Goal: Use online tool/utility: Utilize a website feature to perform a specific function

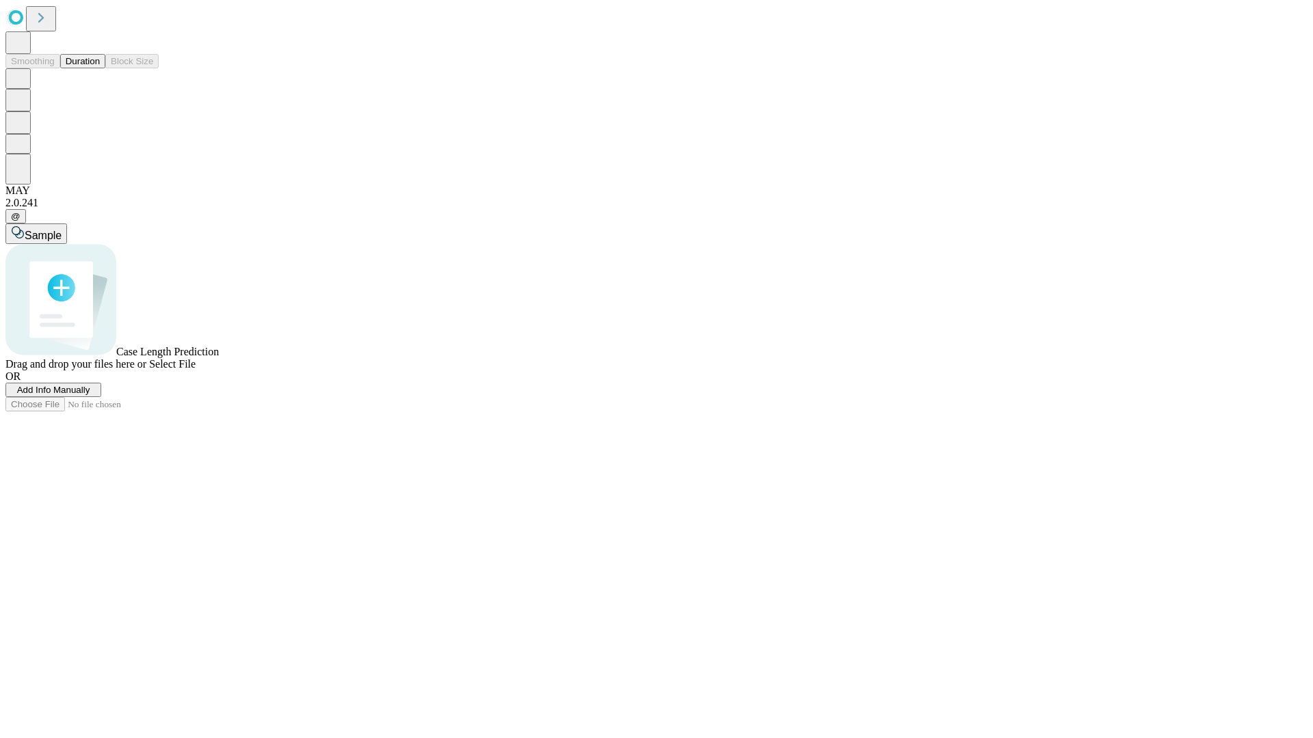
click at [100, 68] on button "Duration" at bounding box center [82, 61] width 45 height 14
click at [90, 395] on span "Add Info Manually" at bounding box center [53, 390] width 73 height 10
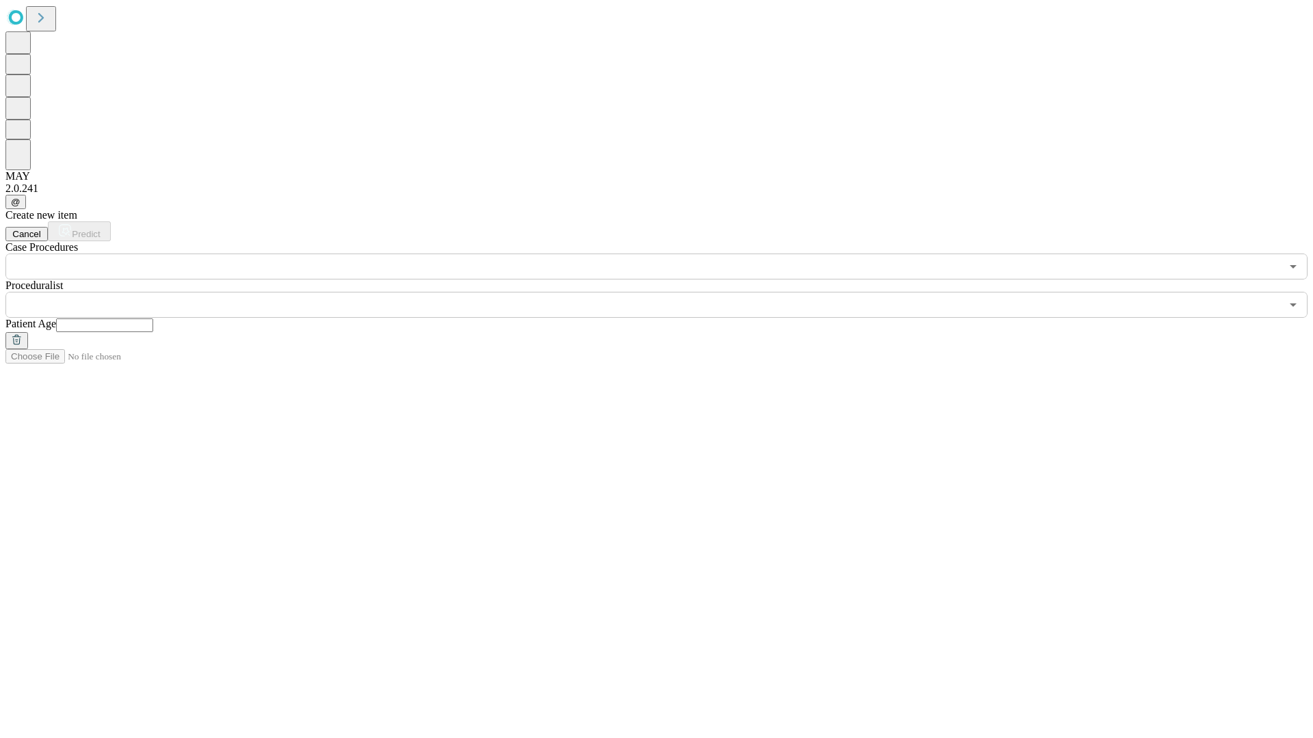
click at [153, 319] on input "text" at bounding box center [104, 326] width 97 height 14
type input "**"
click at [666, 292] on input "text" at bounding box center [642, 305] width 1275 height 26
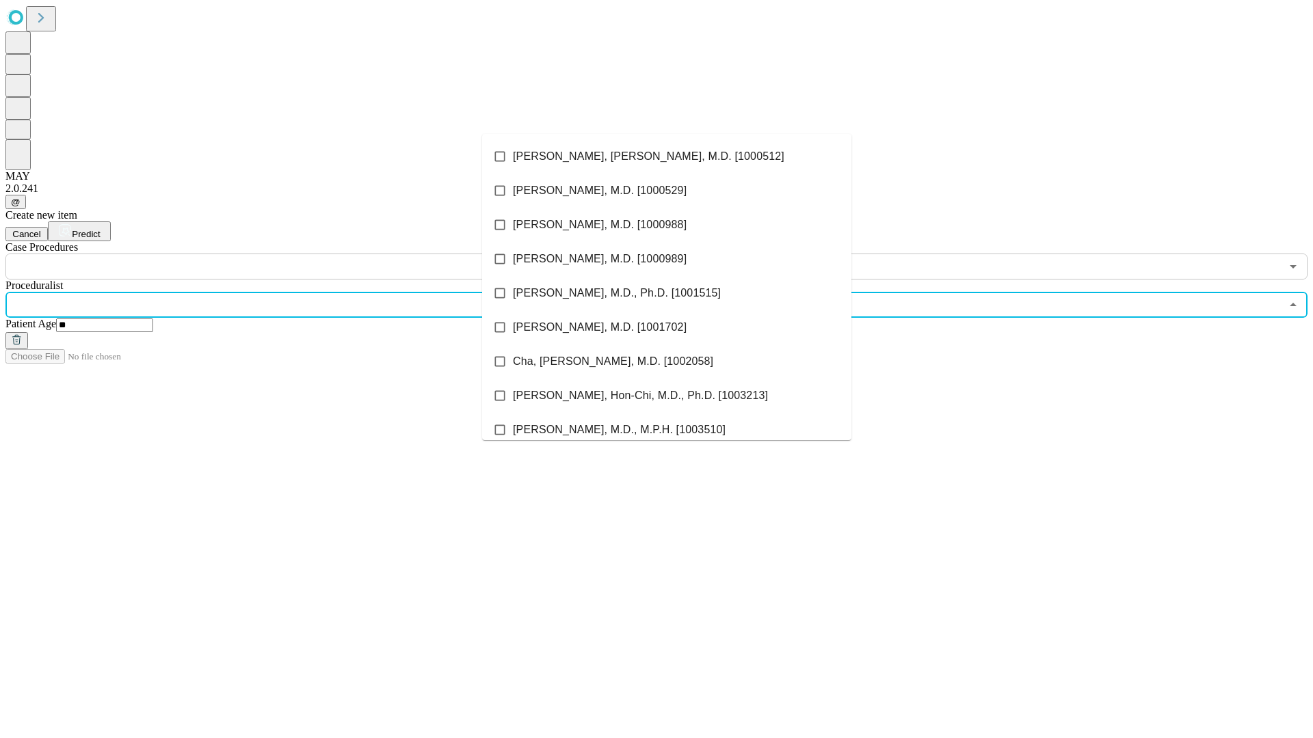
click at [667, 157] on li "[PERSON_NAME], [PERSON_NAME], M.D. [1000512]" at bounding box center [666, 156] width 369 height 34
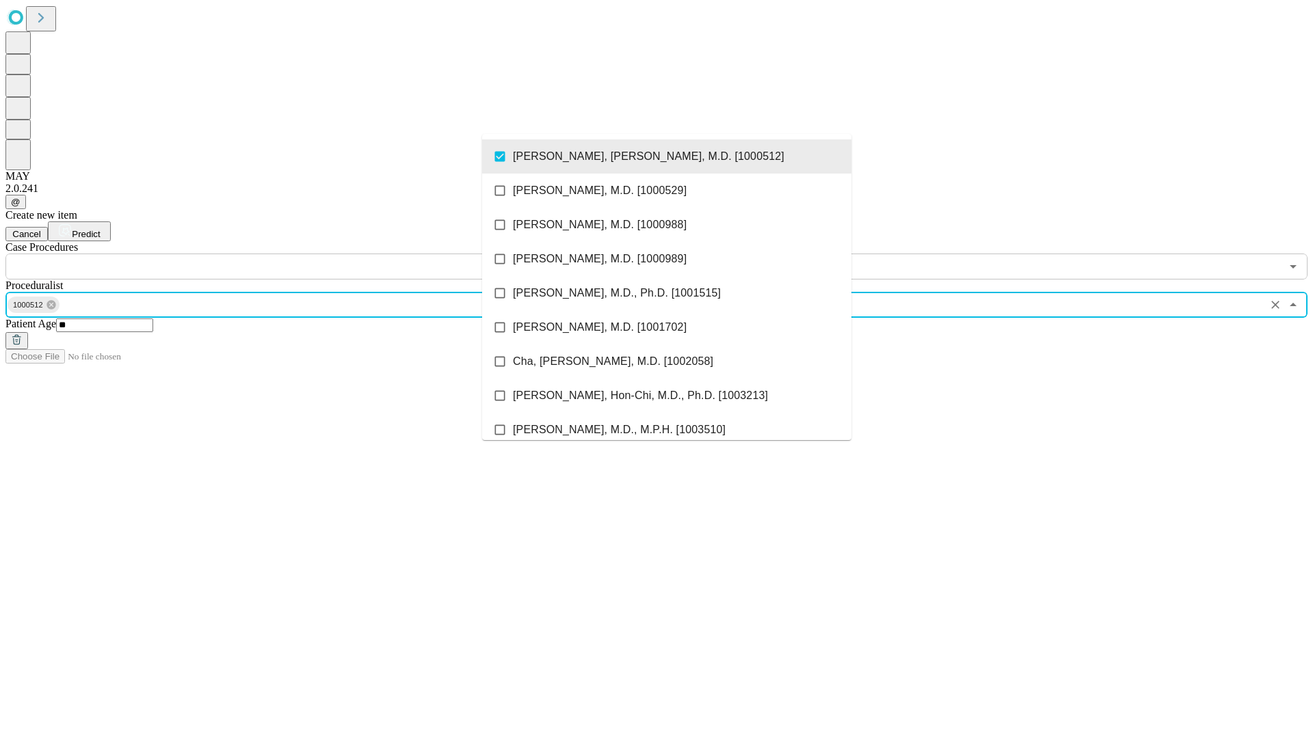
click at [287, 254] on input "text" at bounding box center [642, 267] width 1275 height 26
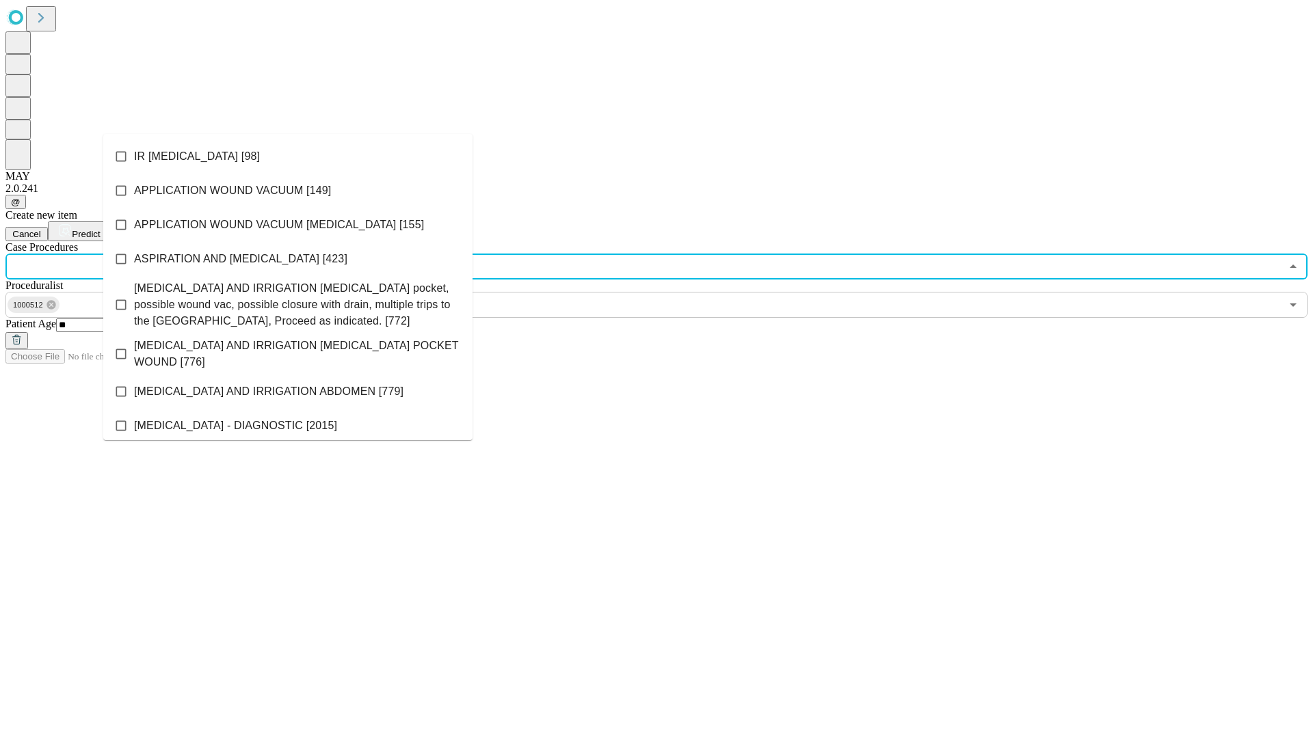
click at [288, 157] on li "IR [MEDICAL_DATA] [98]" at bounding box center [287, 156] width 369 height 34
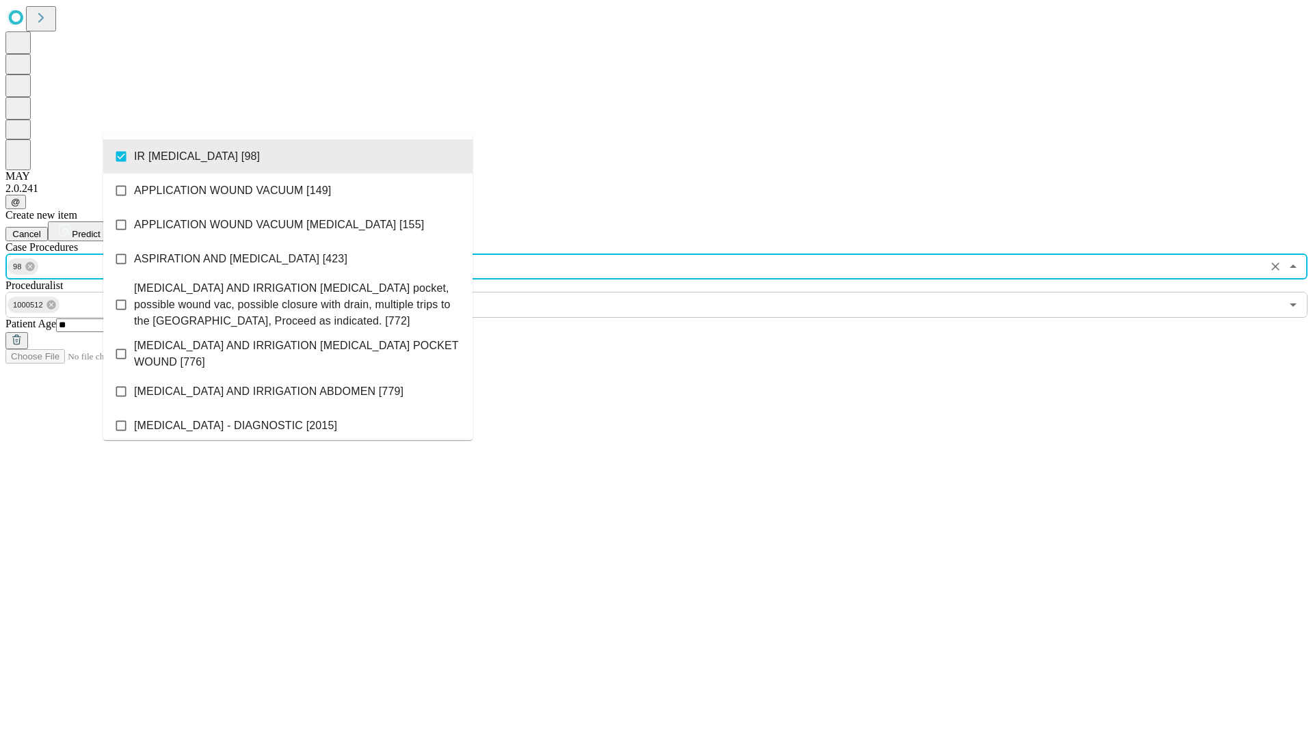
click at [100, 229] on span "Predict" at bounding box center [86, 234] width 28 height 10
